Goal: Information Seeking & Learning: Learn about a topic

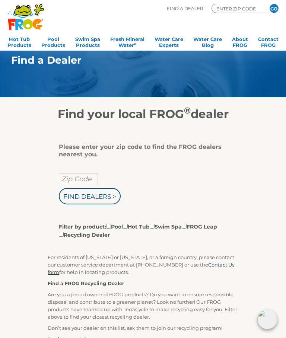
click at [76, 178] on input "Zip Code" at bounding box center [78, 178] width 39 height 11
type input "76092"
click at [100, 196] on input "Find Dealers >" at bounding box center [90, 196] width 62 height 16
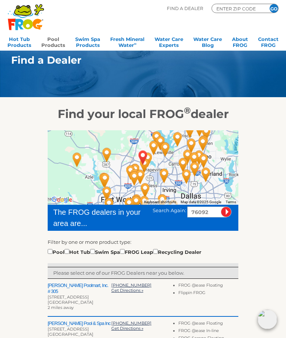
click at [54, 39] on link "Pool Products" at bounding box center [53, 41] width 24 height 15
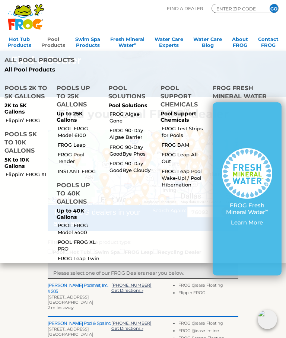
click at [71, 125] on link "POOL FROG Model 6100" at bounding box center [80, 131] width 45 height 13
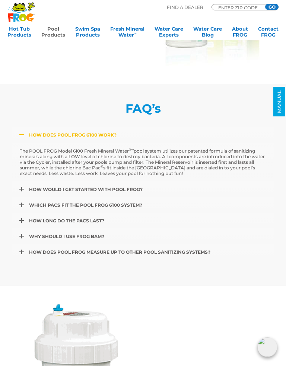
scroll to position [1895, 0]
click at [47, 187] on link "How would I get started with POOL FROG?" at bounding box center [143, 189] width 262 height 16
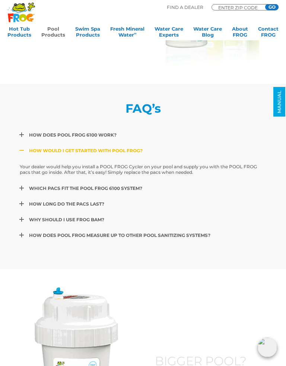
click at [48, 189] on span "Which pacs fit the POOL FROG 6100 system?" at bounding box center [85, 188] width 113 height 6
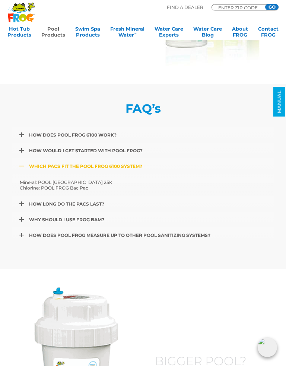
click at [41, 205] on span "How long do the pacs last?" at bounding box center [66, 204] width 75 height 6
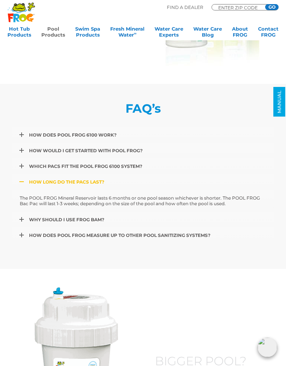
click at [44, 219] on span "Why should I use FROG BAM?" at bounding box center [66, 219] width 75 height 6
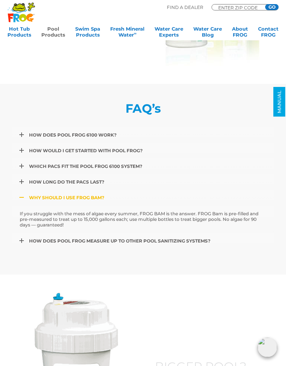
click at [47, 241] on span "How does POOL FROG measure up to other pool sanitizing systems?" at bounding box center [119, 241] width 181 height 6
